Goal: Find specific page/section: Find specific page/section

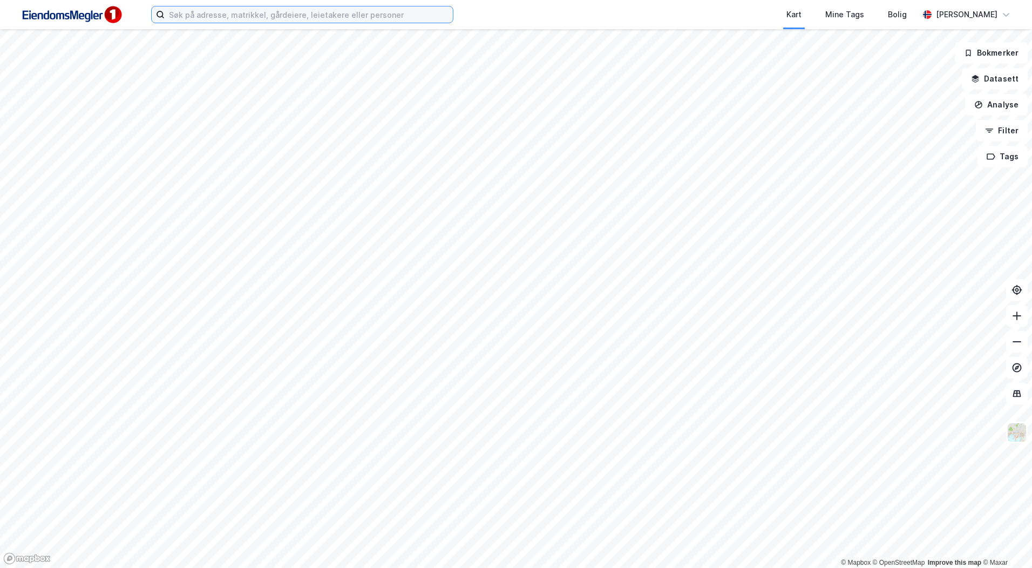
click at [370, 17] on input at bounding box center [309, 14] width 288 height 16
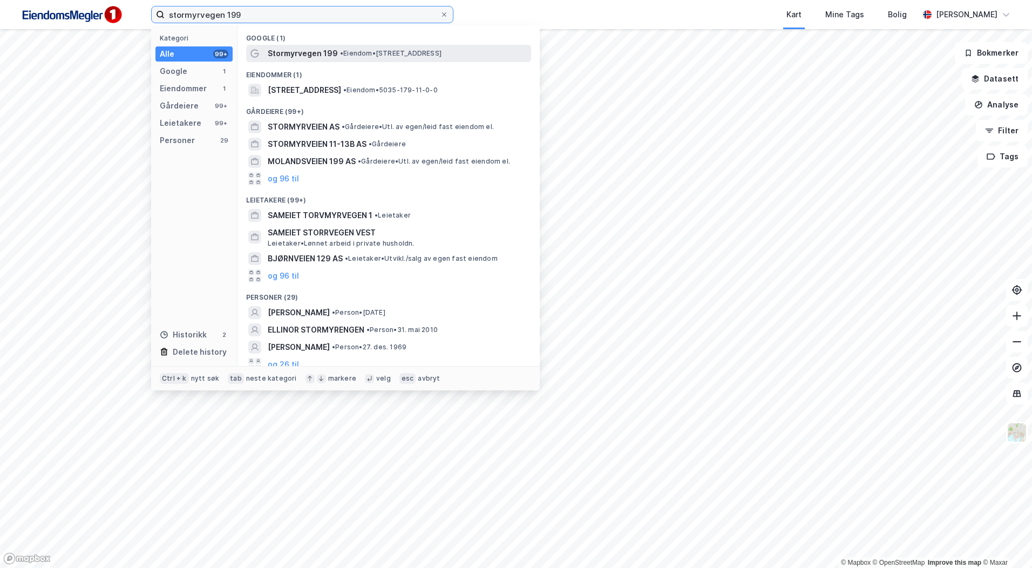
type input "stormyrvegen 199"
click at [334, 57] on span "Stormyrvegen 199" at bounding box center [303, 53] width 70 height 13
